Goal: Register for event/course

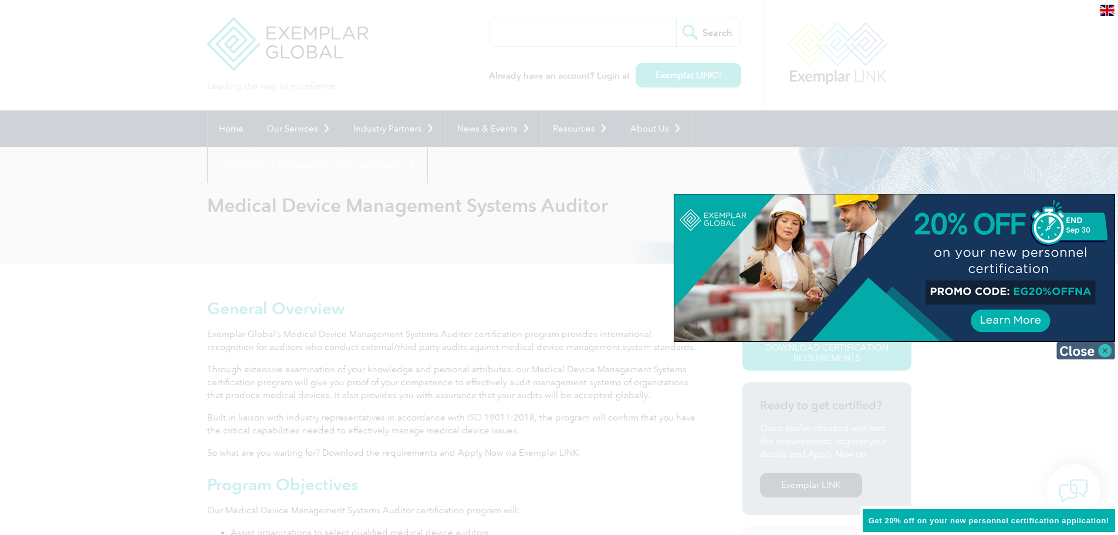
click at [1080, 347] on img at bounding box center [1085, 350] width 59 height 18
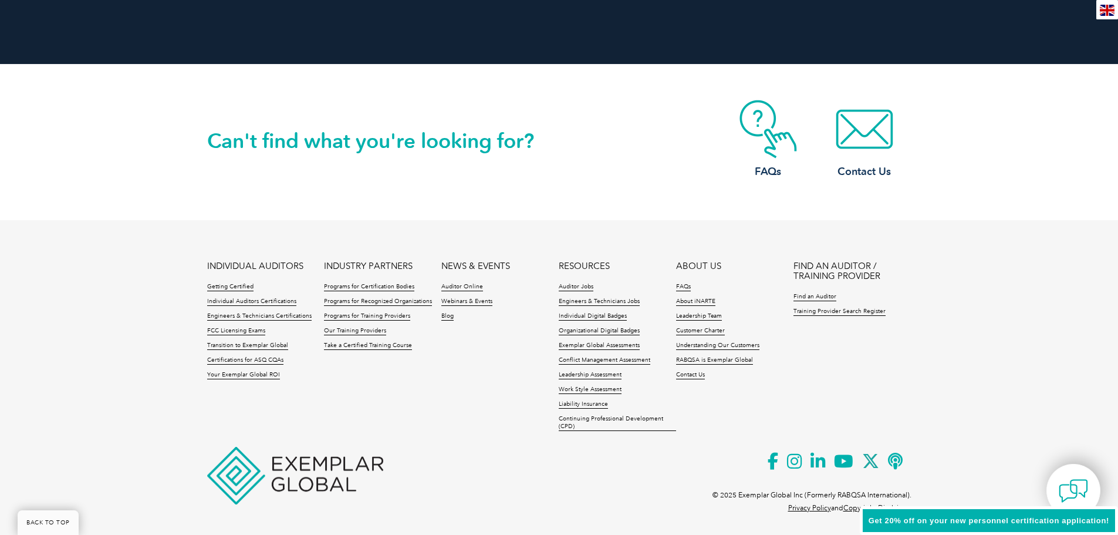
scroll to position [1413, 0]
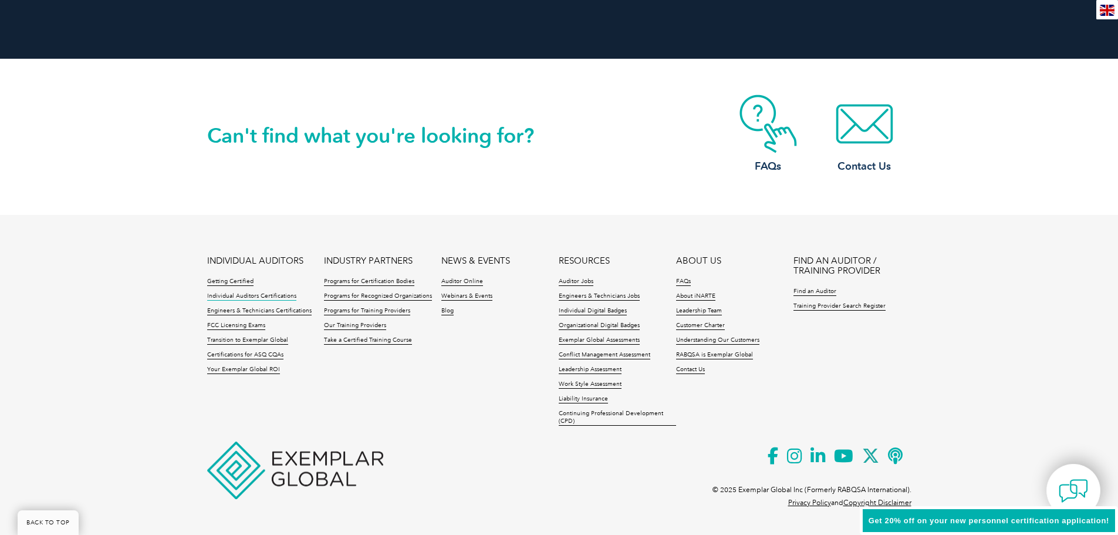
click at [240, 292] on link "Individual Auditors Certifications" at bounding box center [251, 296] width 89 height 8
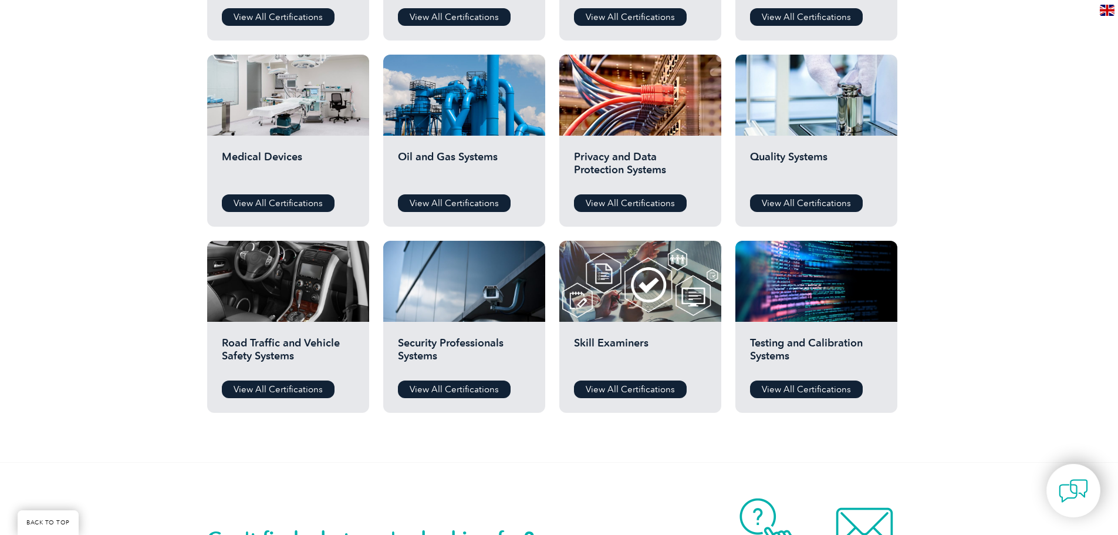
scroll to position [763, 0]
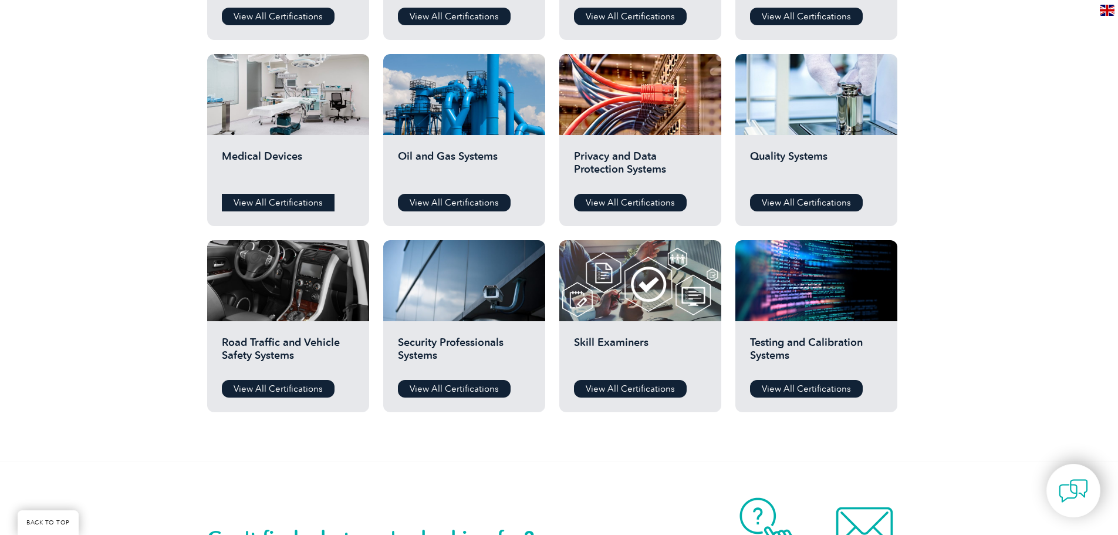
click at [281, 197] on link "View All Certifications" at bounding box center [278, 203] width 113 height 18
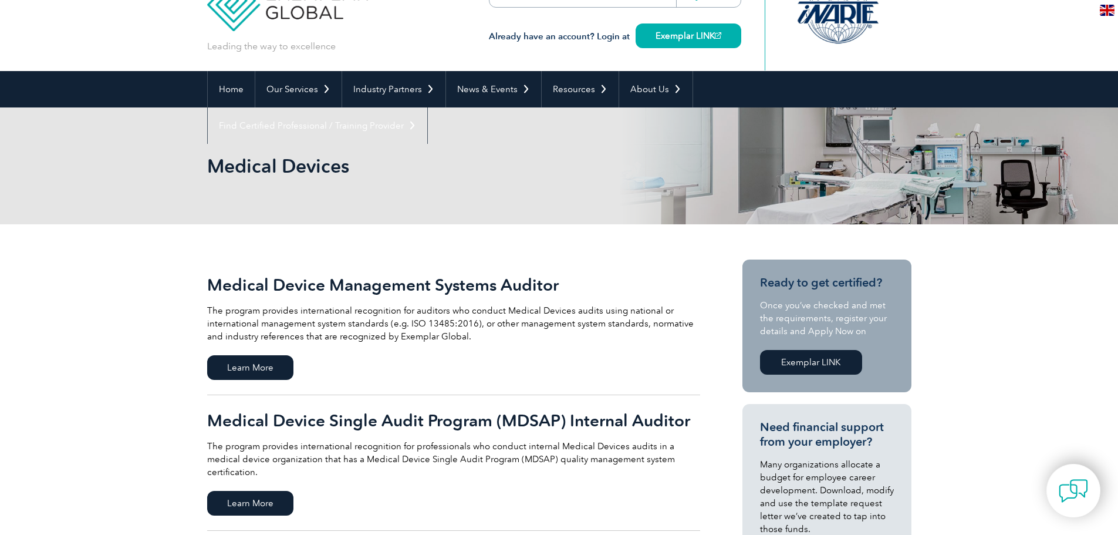
scroll to position [176, 0]
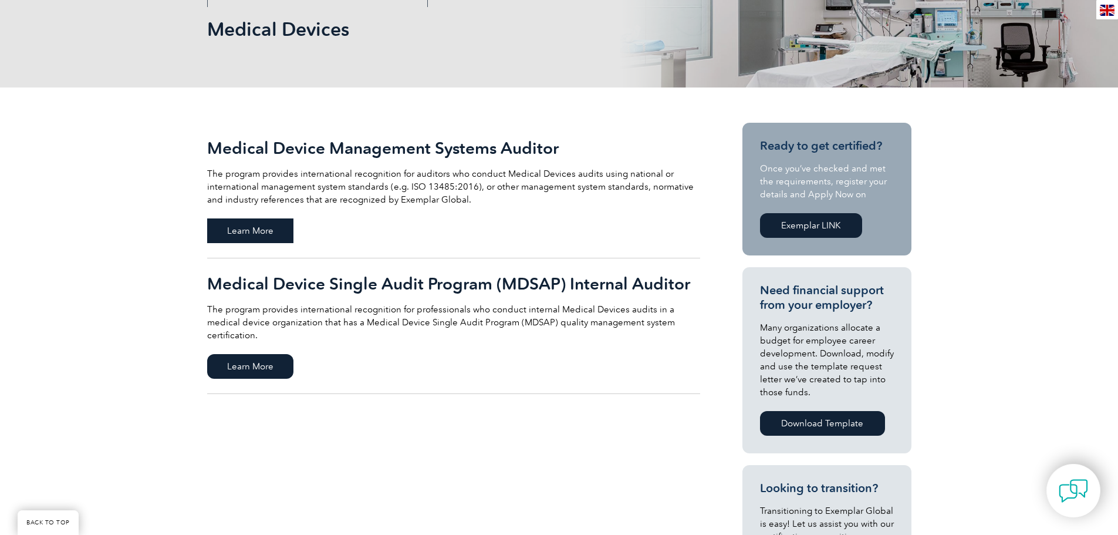
click at [258, 226] on span "Learn More" at bounding box center [250, 230] width 86 height 25
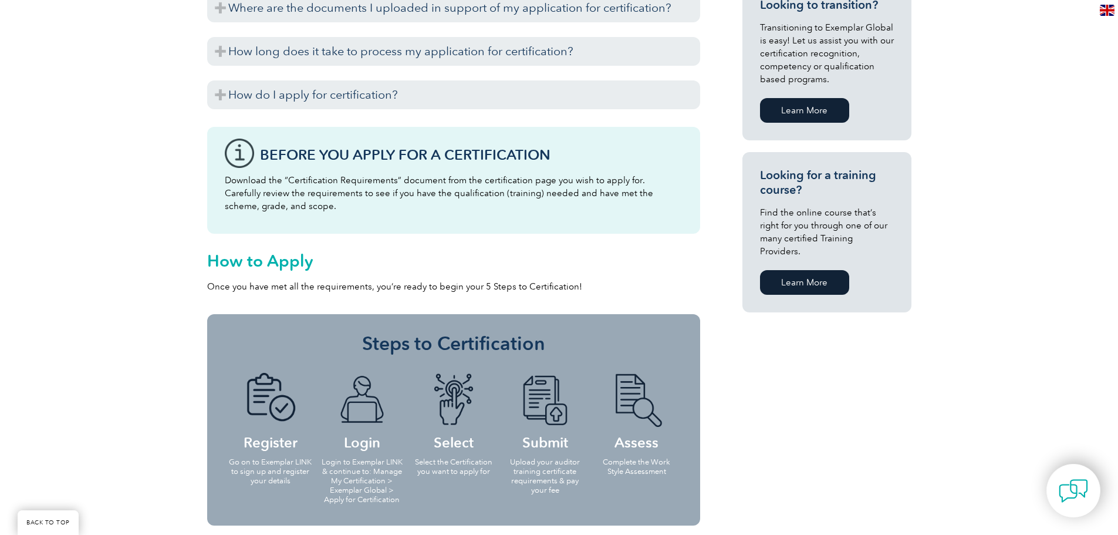
scroll to position [763, 0]
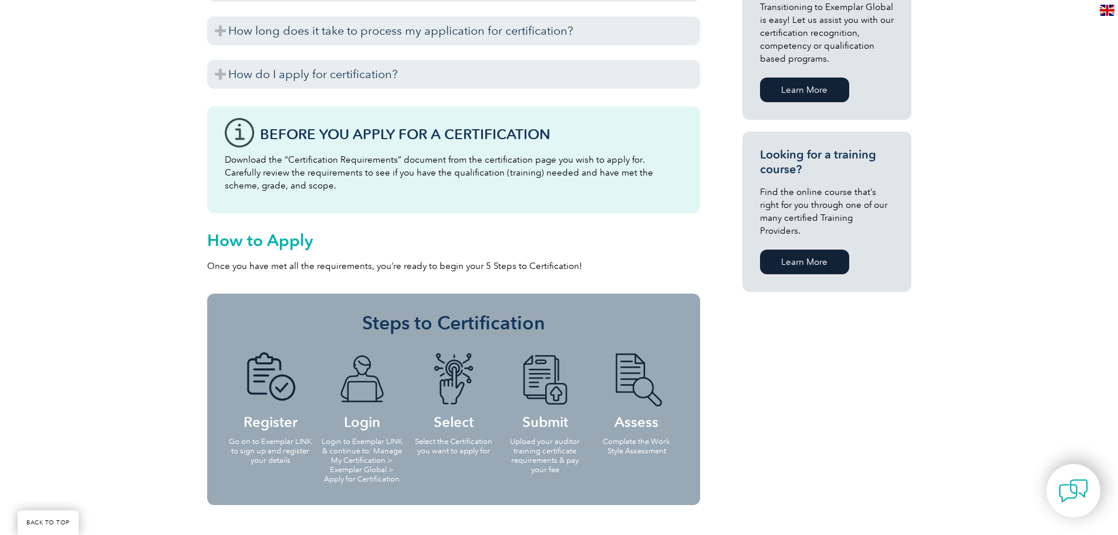
click at [258, 420] on h4 "Register" at bounding box center [270, 390] width 84 height 76
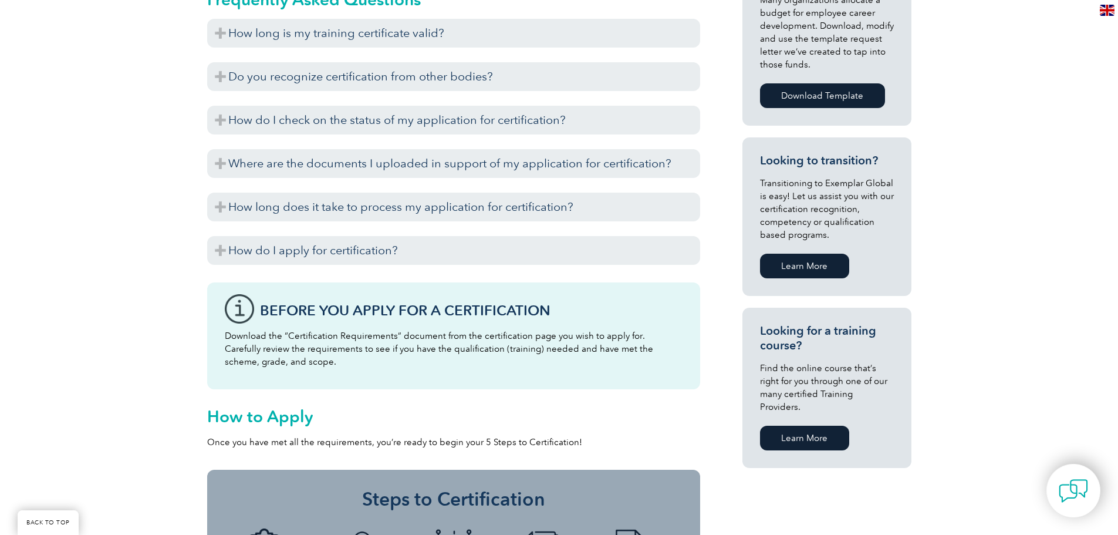
scroll to position [528, 0]
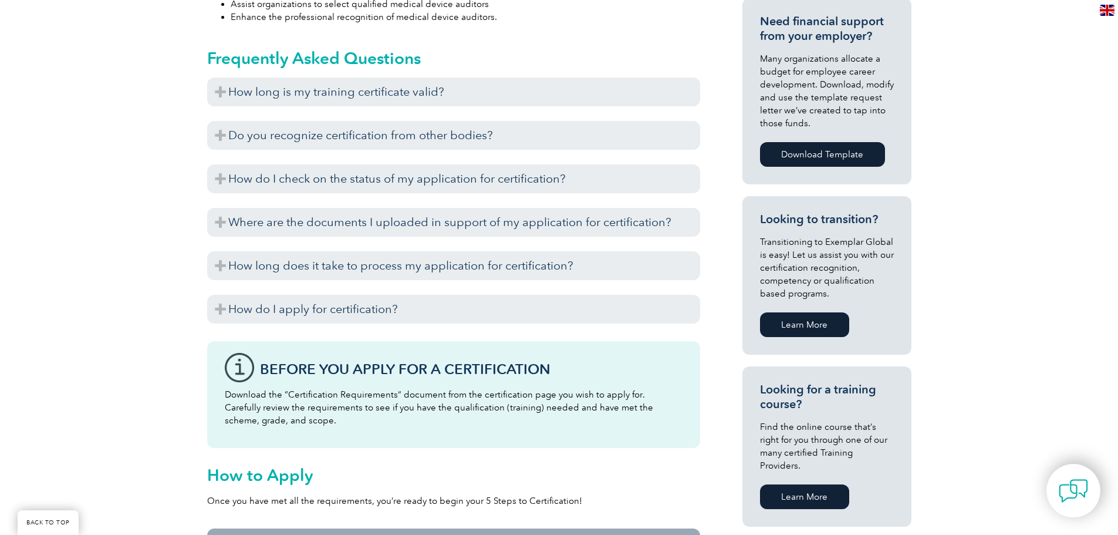
click at [813, 484] on link "Learn More" at bounding box center [804, 496] width 89 height 25
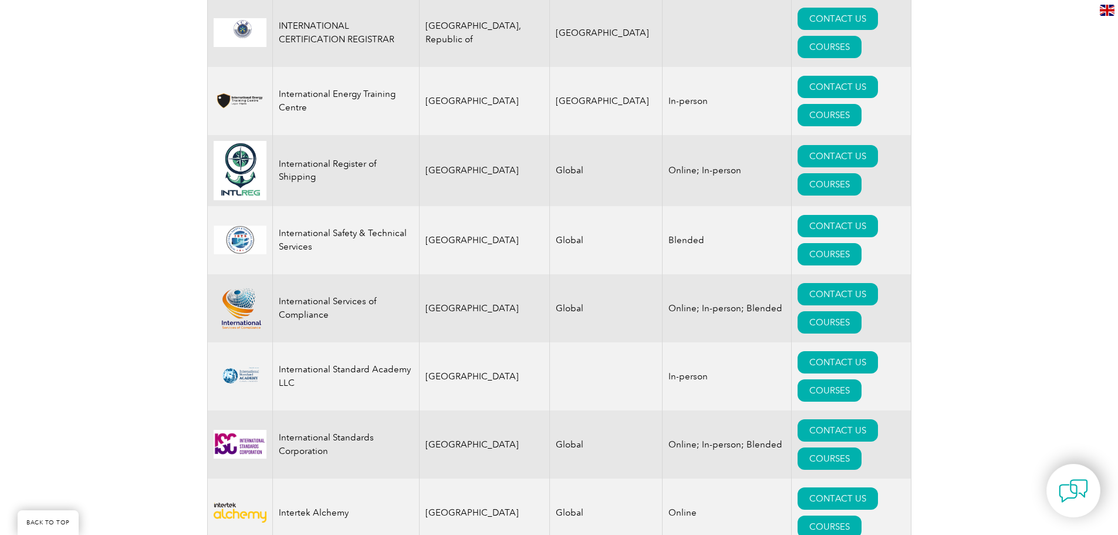
scroll to position [8919, 0]
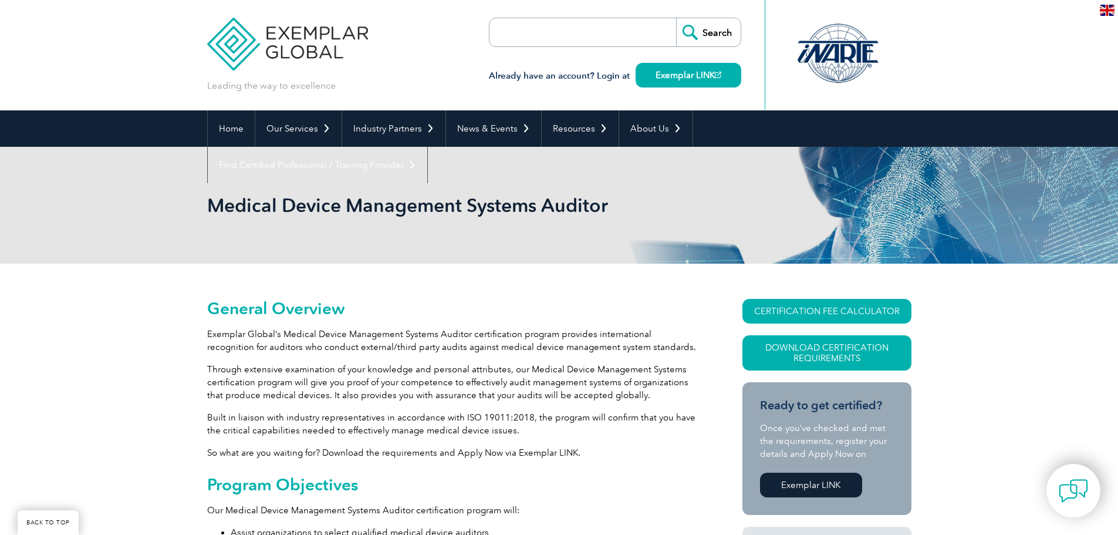
scroll to position [1413, 0]
